Goal: Book appointment/travel/reservation

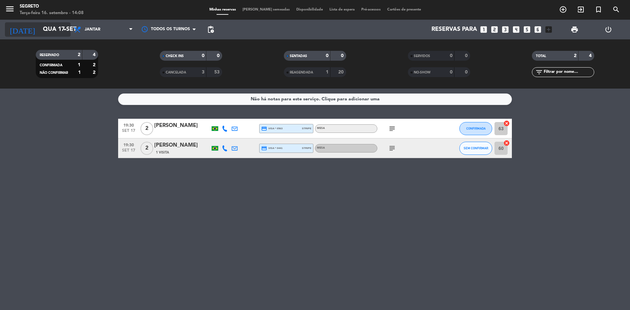
click at [45, 28] on input "Qua 17 set" at bounding box center [78, 29] width 76 height 13
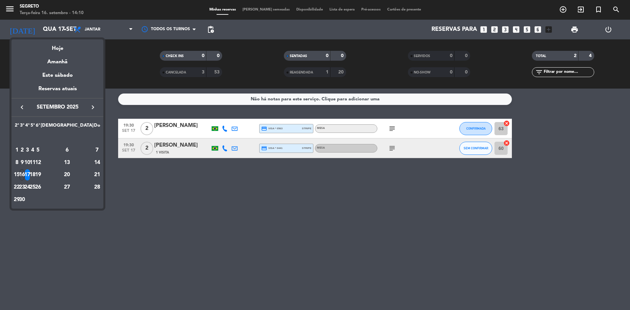
click at [141, 200] on div at bounding box center [315, 155] width 630 height 310
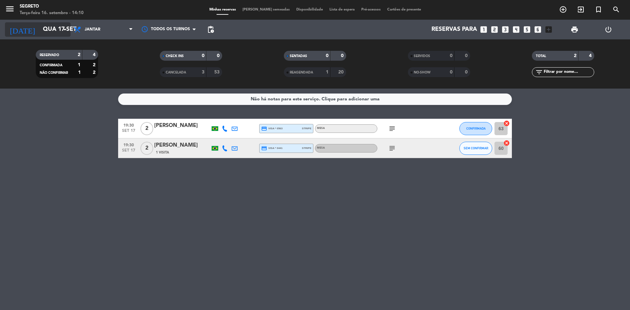
click at [50, 29] on input "Qua 17 set" at bounding box center [78, 29] width 76 height 13
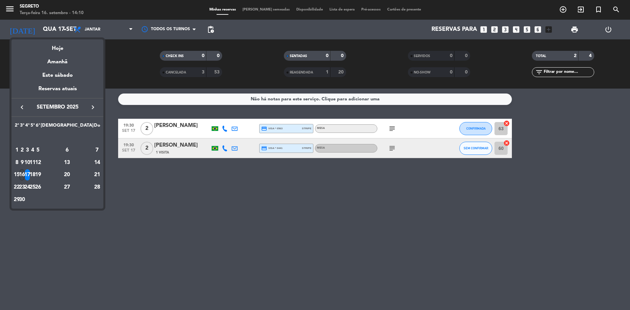
click at [25, 174] on div "16" at bounding box center [22, 174] width 5 height 11
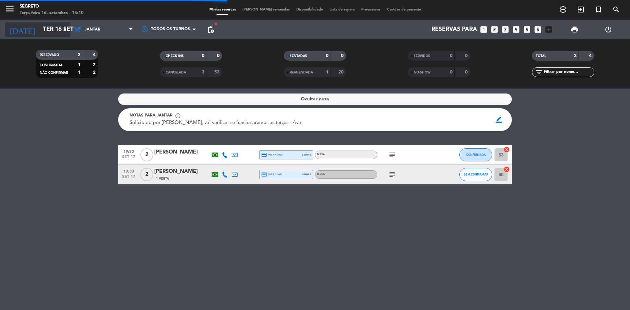
click at [44, 31] on input "Ter 16 set" at bounding box center [78, 29] width 76 height 13
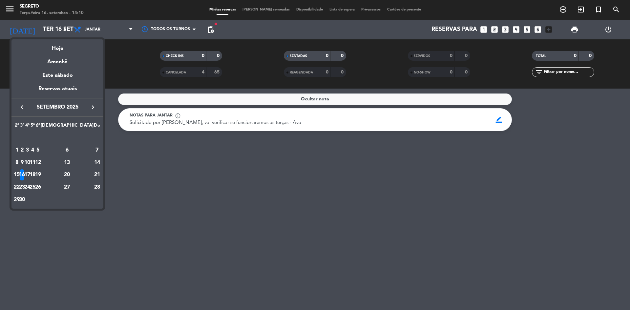
click at [228, 230] on div at bounding box center [315, 155] width 630 height 310
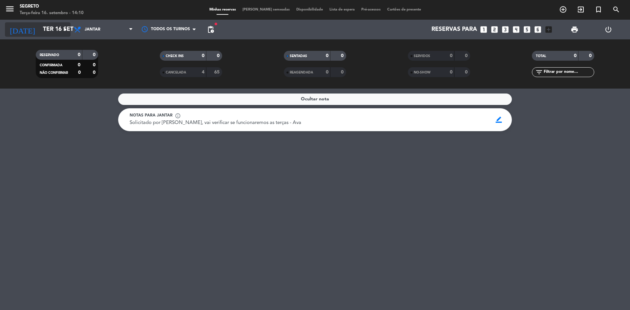
click at [55, 31] on input "Ter 16 set" at bounding box center [78, 29] width 76 height 13
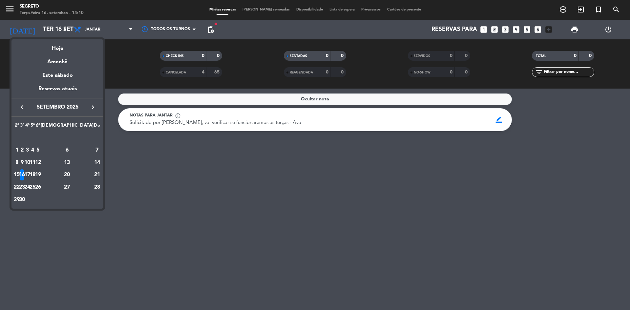
click at [40, 174] on div "19" at bounding box center [37, 174] width 5 height 11
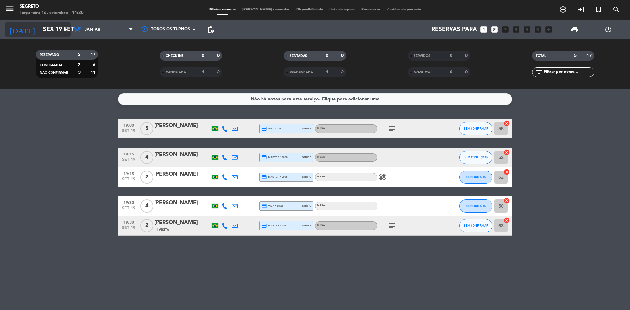
click at [40, 31] on input "Sex 19 set" at bounding box center [78, 29] width 76 height 13
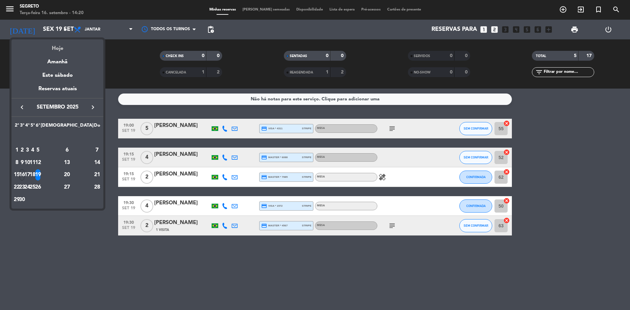
click at [54, 48] on div "Hoje" at bounding box center [57, 45] width 92 height 13
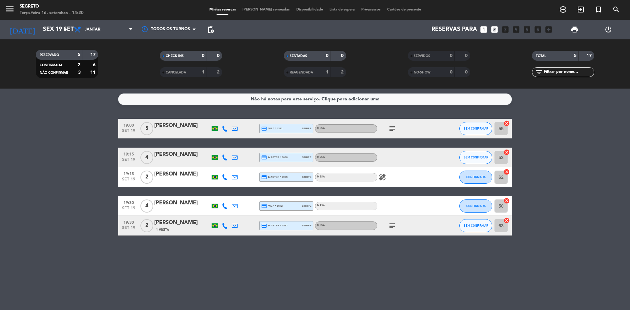
type input "Ter 16 set"
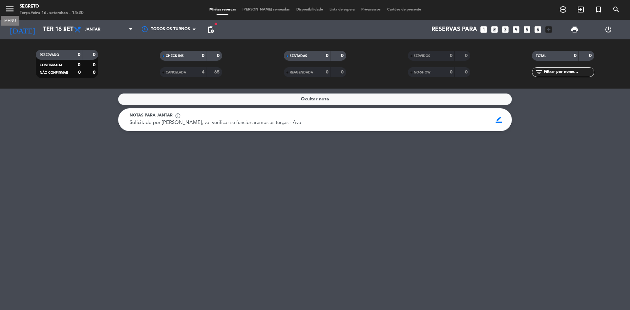
click at [11, 9] on icon "menu" at bounding box center [10, 9] width 10 height 10
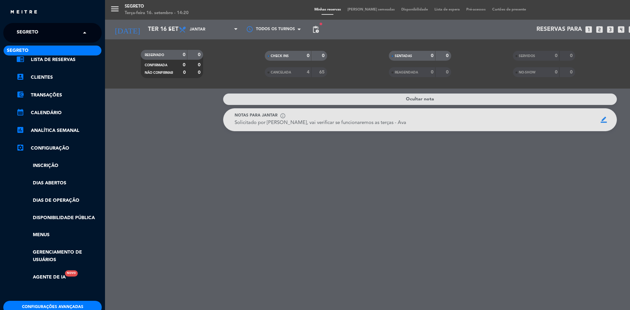
click at [20, 33] on span "Segreto" at bounding box center [28, 33] width 22 height 14
